Goal: Check status: Check status

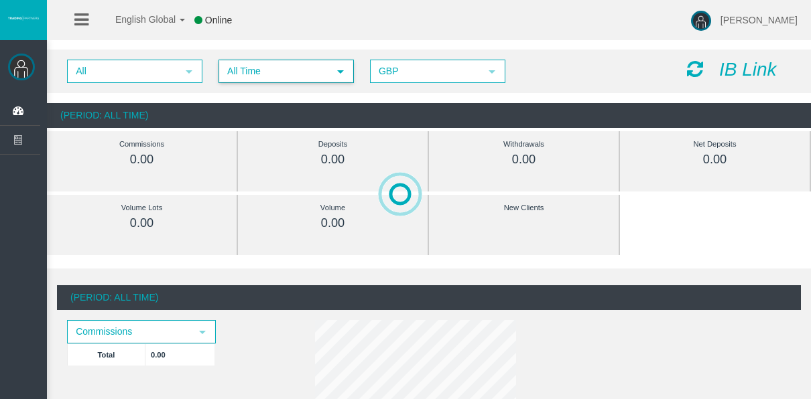
click at [238, 66] on span "All Time" at bounding box center [274, 71] width 109 height 21
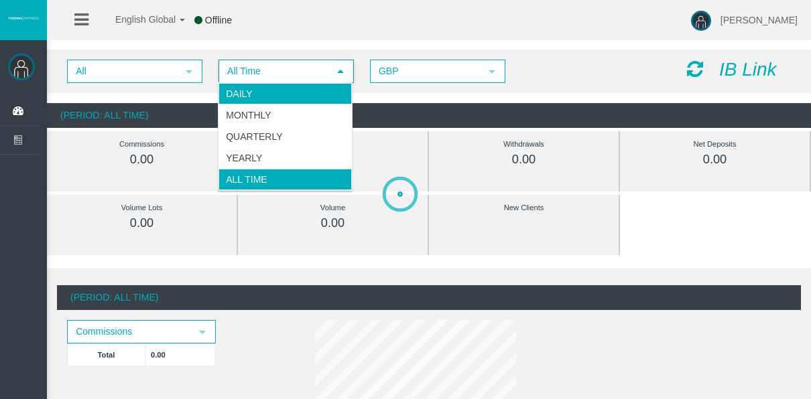
click at [243, 90] on li "Daily" at bounding box center [284, 93] width 133 height 21
